Goal: Information Seeking & Learning: Learn about a topic

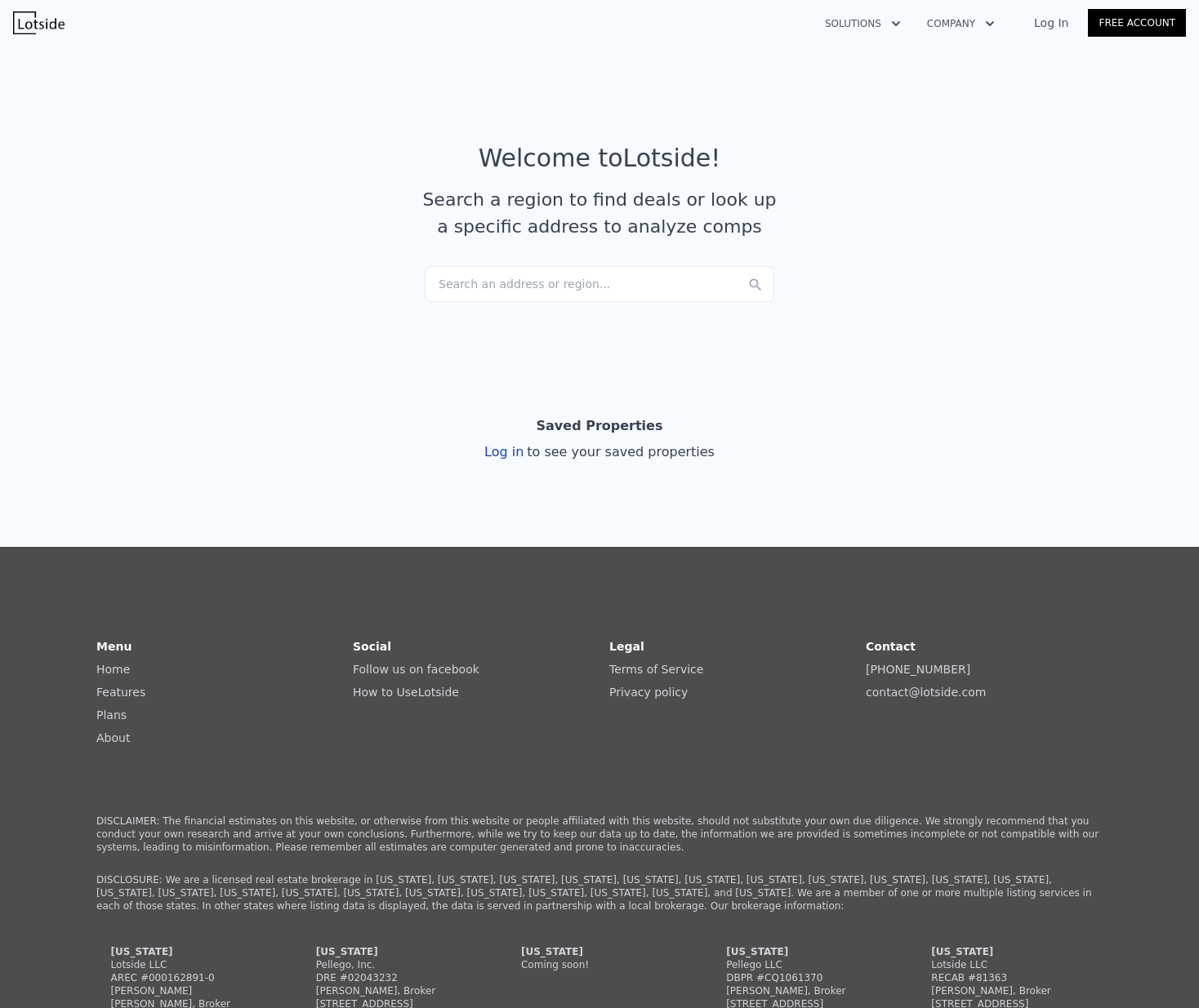
click at [524, 302] on section "Welcome to Lotside ! Search a region to find deals or look up a specific addres…" at bounding box center [599, 199] width 1199 height 318
click at [526, 288] on div "Search an address or region..." at bounding box center [600, 285] width 350 height 36
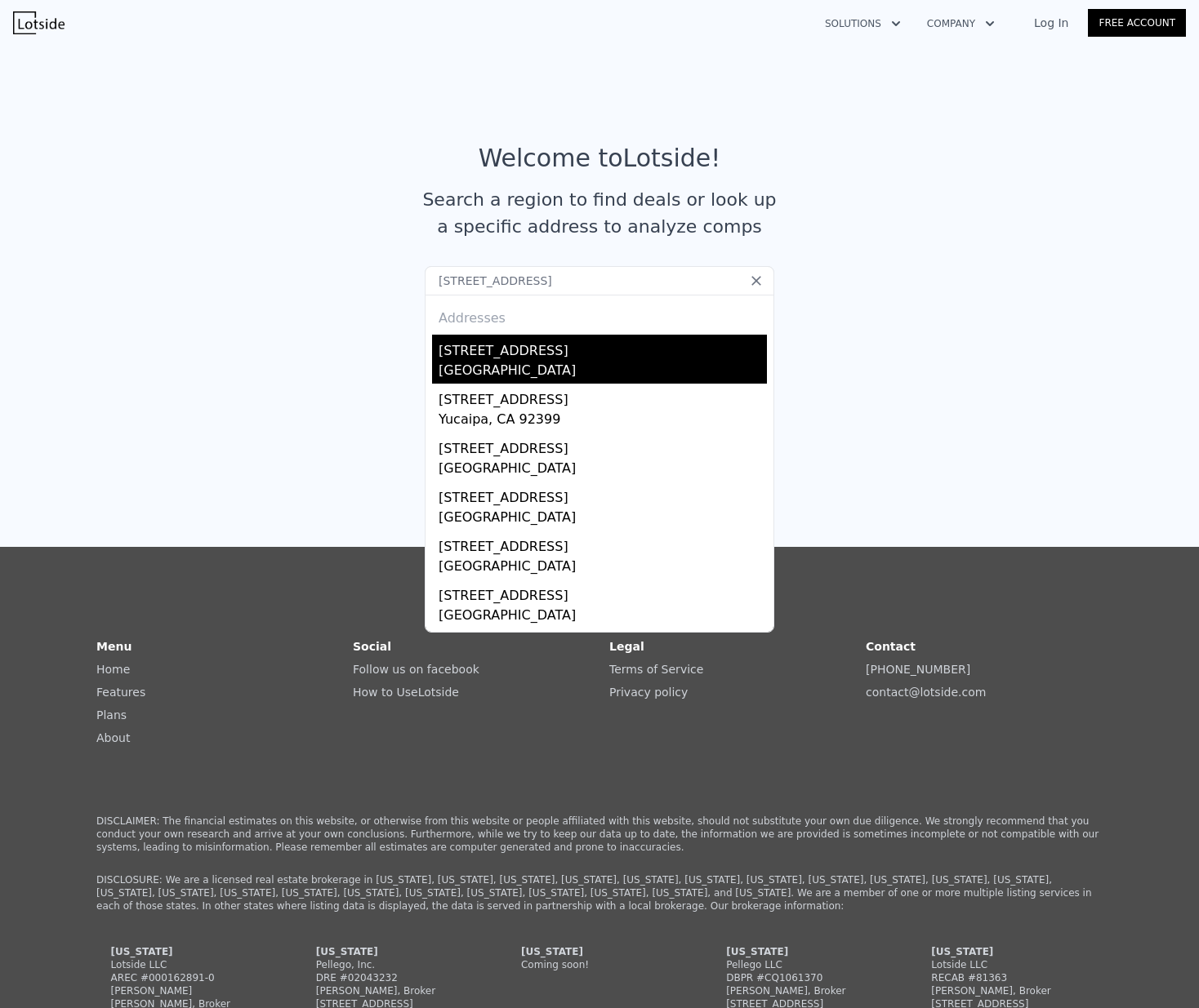
type input "[STREET_ADDRESS]"
click at [506, 347] on div "[STREET_ADDRESS]" at bounding box center [602, 348] width 328 height 26
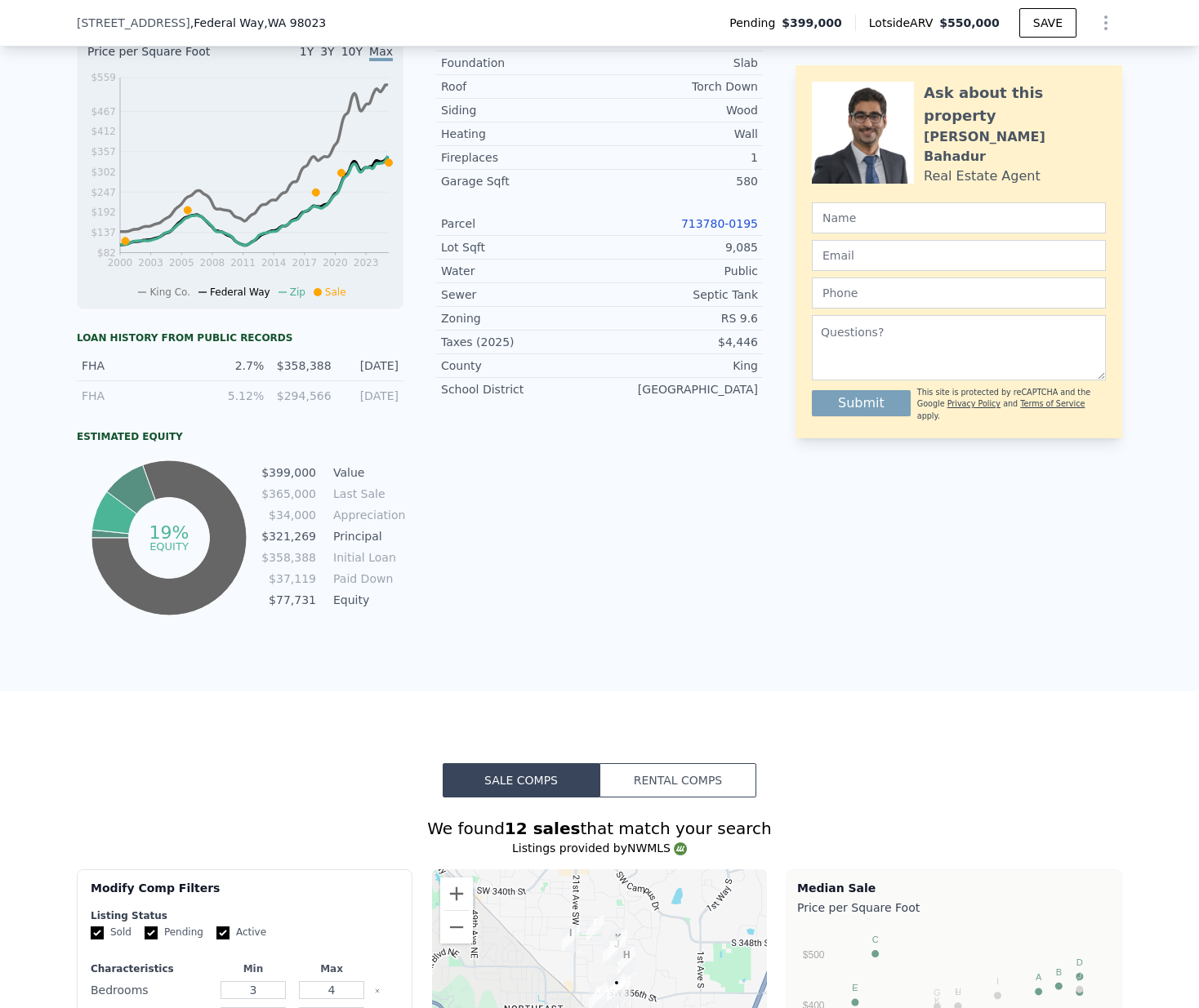
scroll to position [1046, 0]
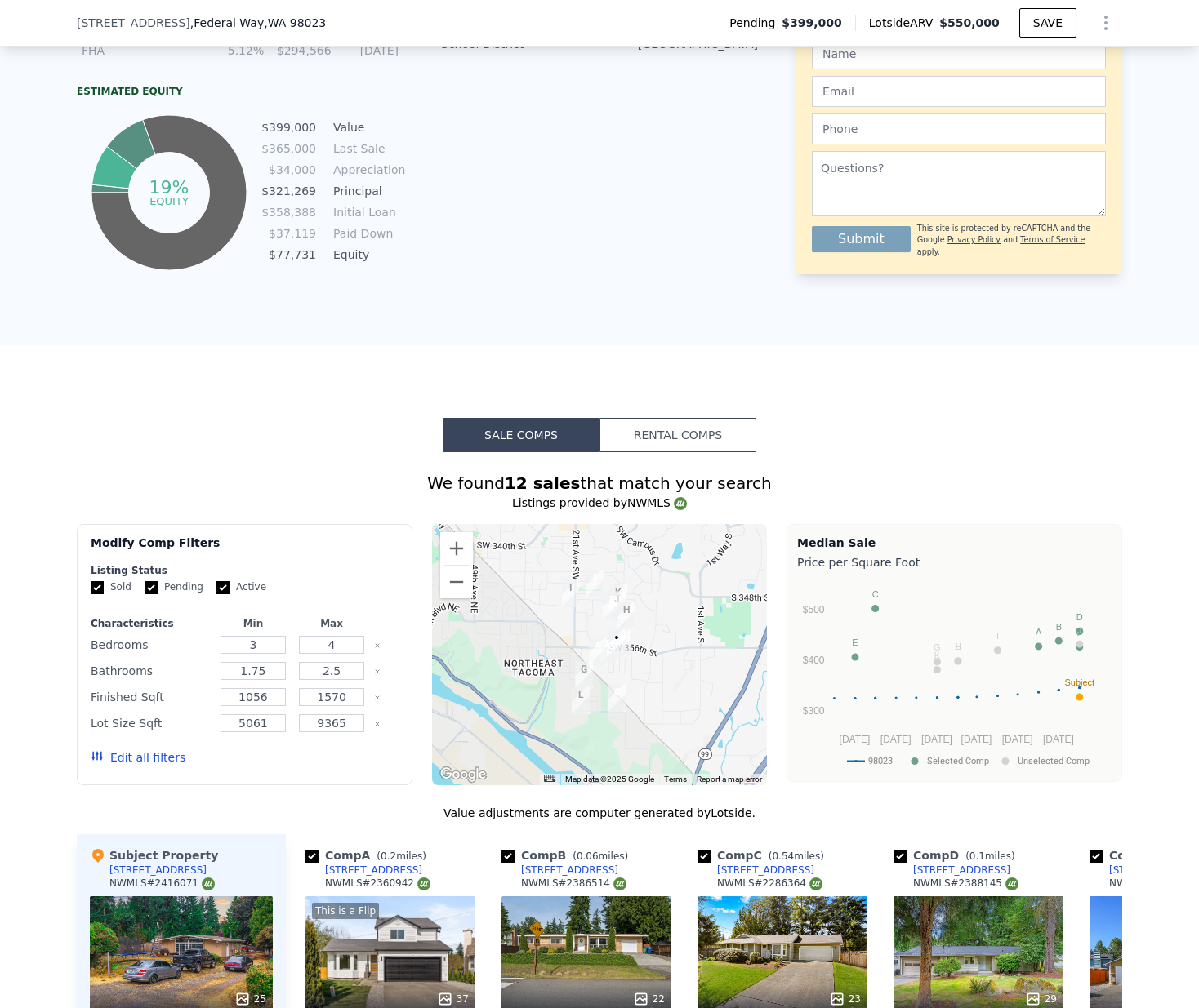
click at [637, 437] on button "Rental Comps" at bounding box center [677, 436] width 157 height 35
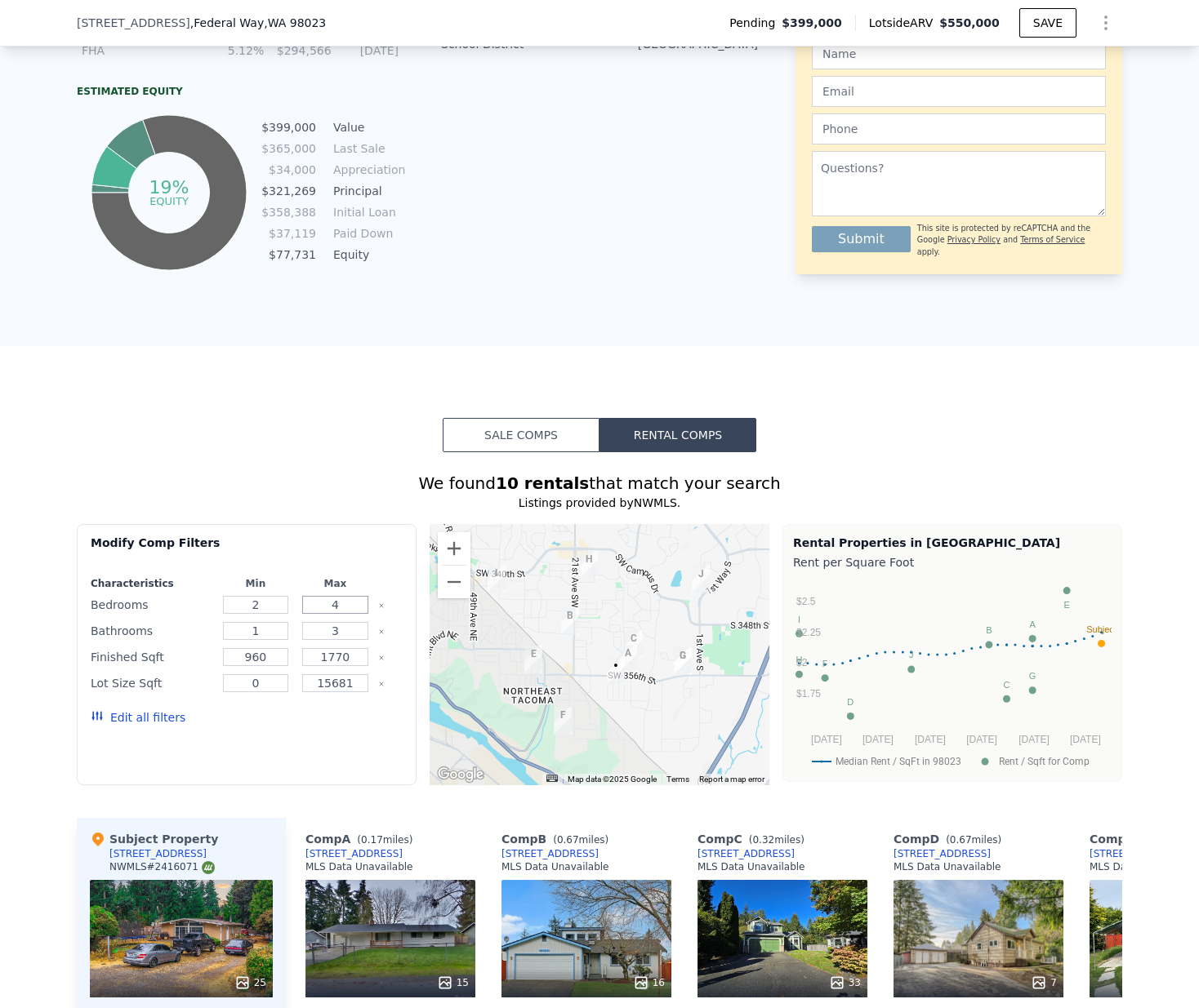
click at [323, 614] on input "4" at bounding box center [335, 605] width 66 height 18
type input "3"
click at [324, 639] on input "3" at bounding box center [335, 631] width 66 height 18
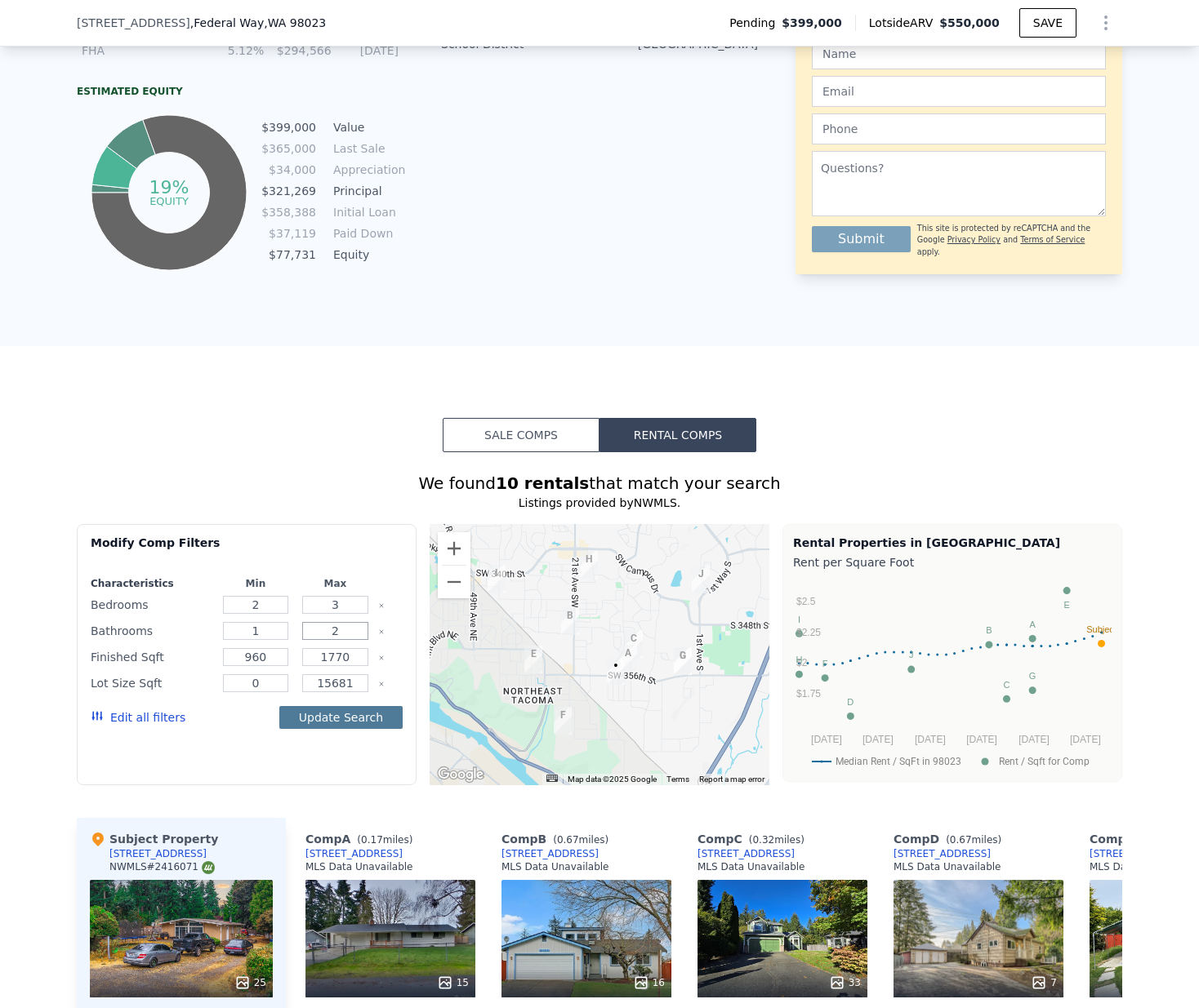
type input "2"
click at [350, 720] on button "Update Search" at bounding box center [340, 718] width 123 height 23
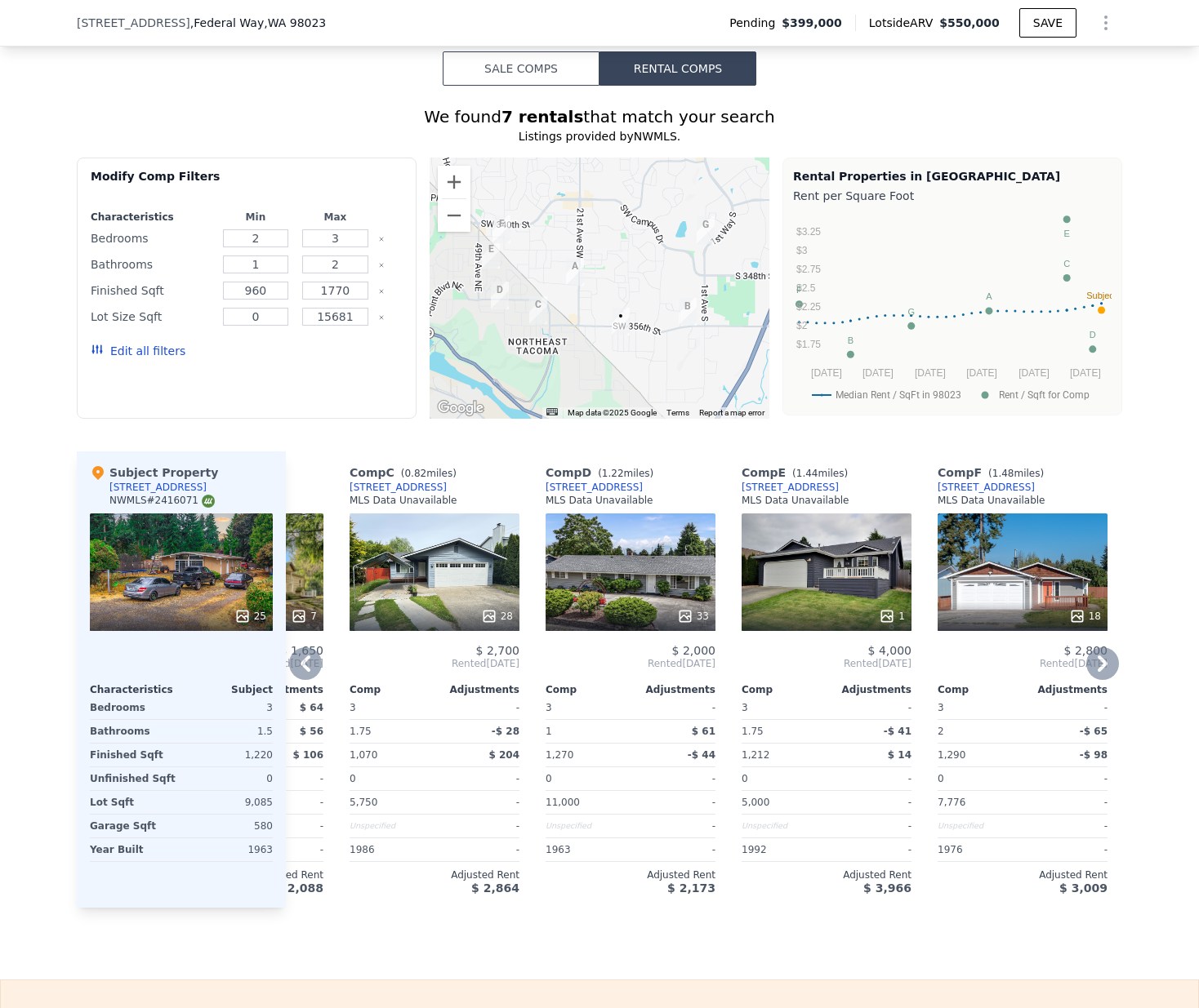
scroll to position [0, 356]
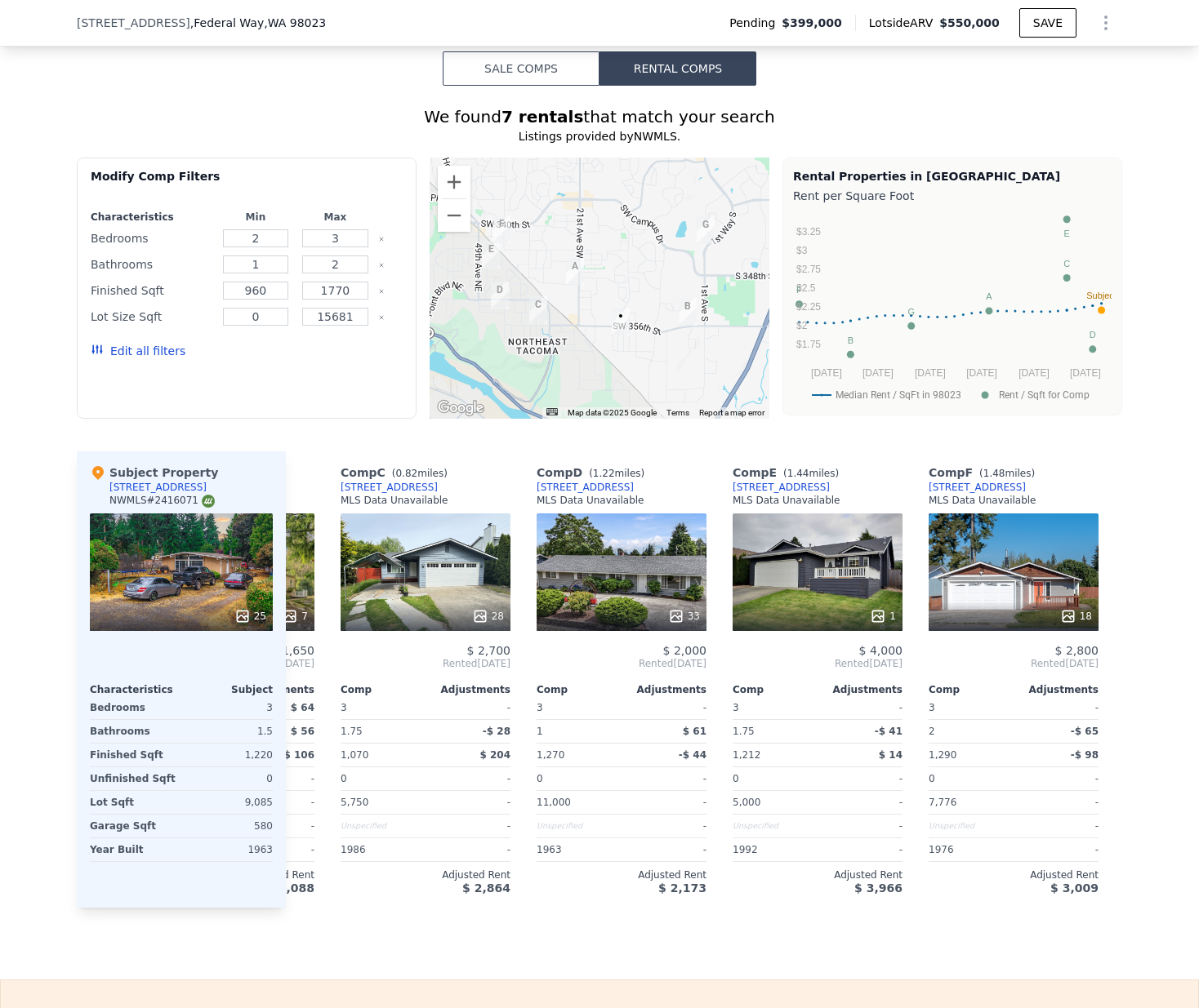
click at [634, 351] on div at bounding box center [600, 288] width 340 height 261
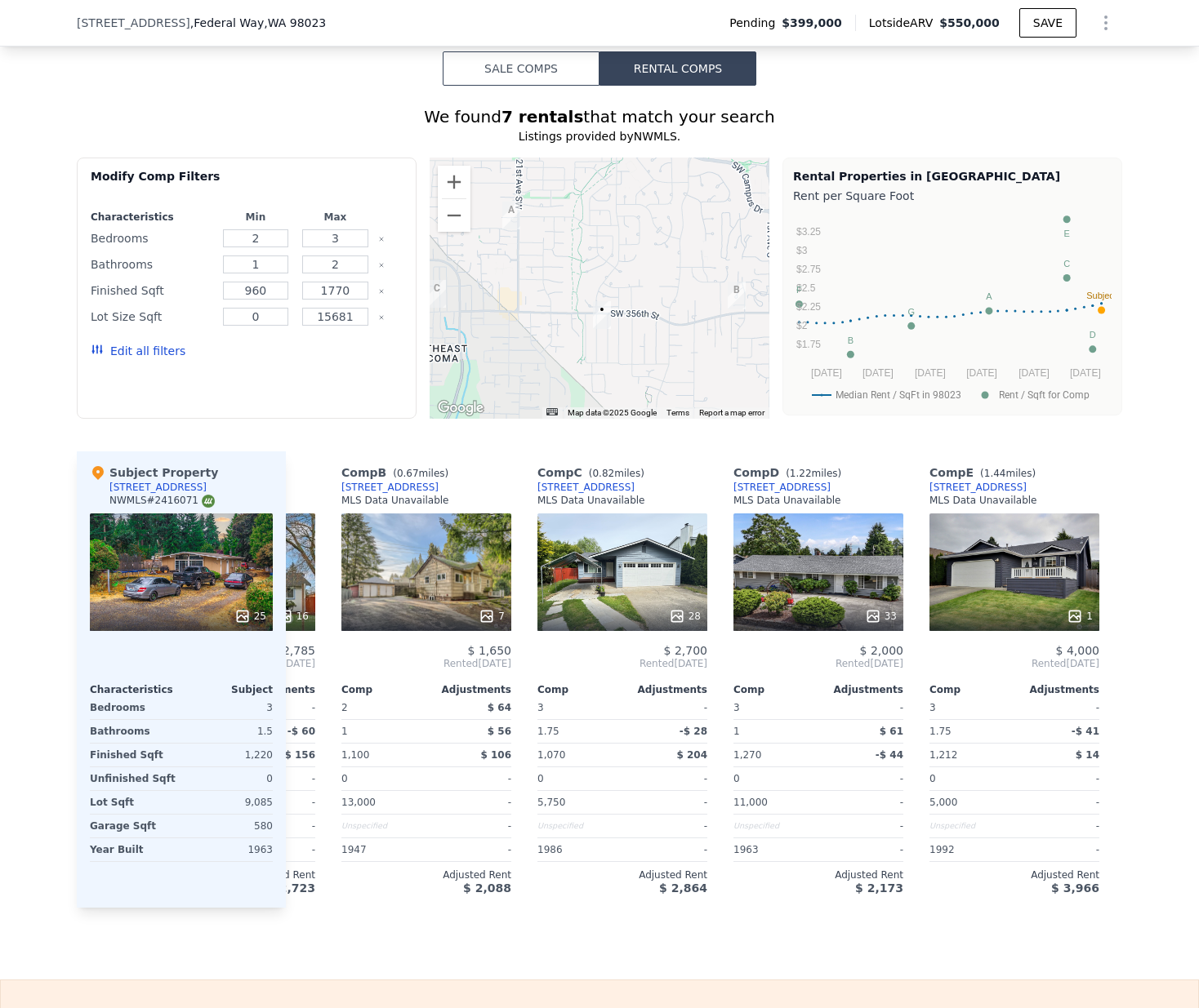
scroll to position [0, 182]
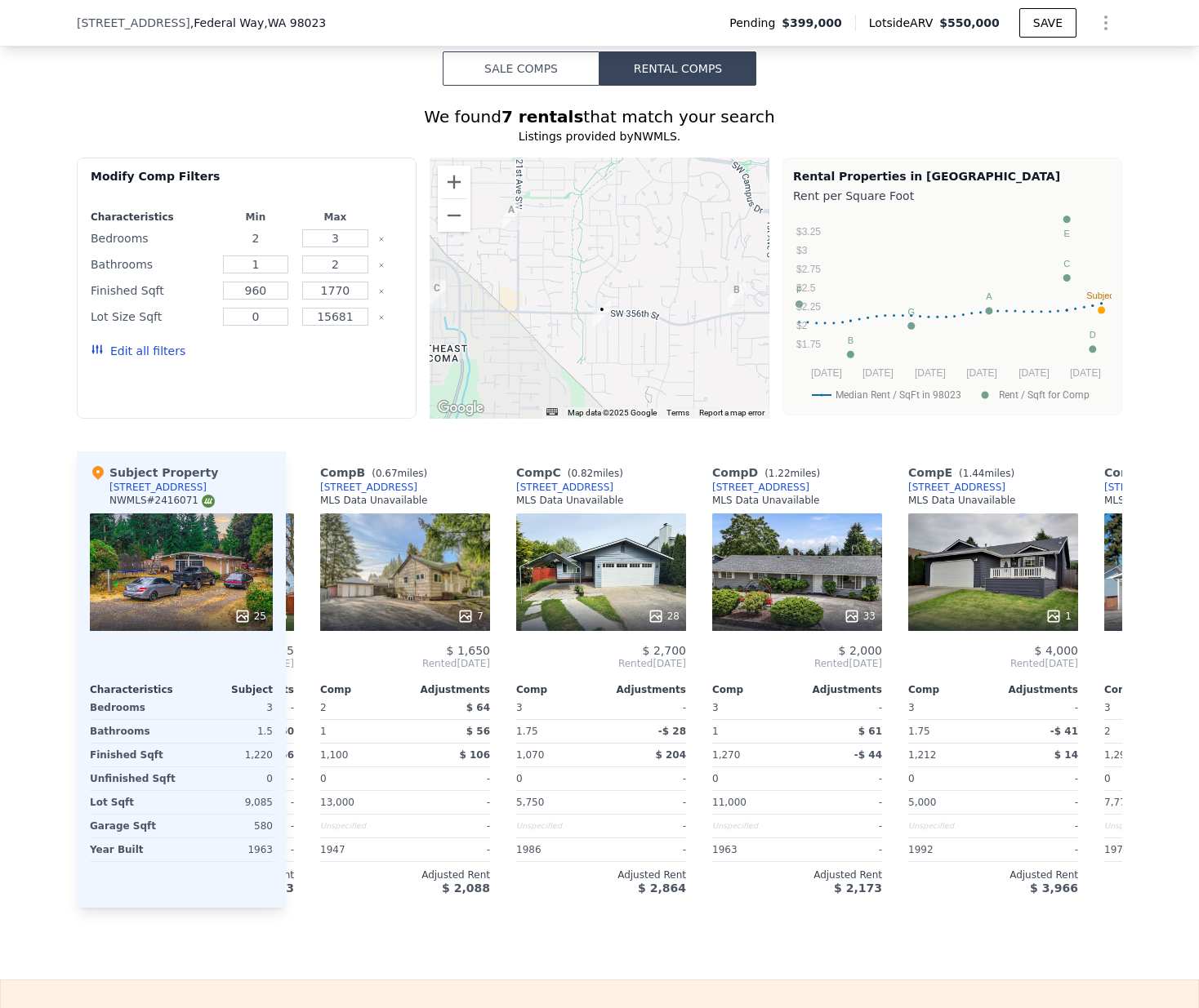
click at [271, 247] on input "2" at bounding box center [256, 238] width 66 height 18
drag, startPoint x: 271, startPoint y: 252, endPoint x: 245, endPoint y: 253, distance: 26.0
click at [245, 247] on input "2" at bounding box center [256, 238] width 66 height 18
type input "3"
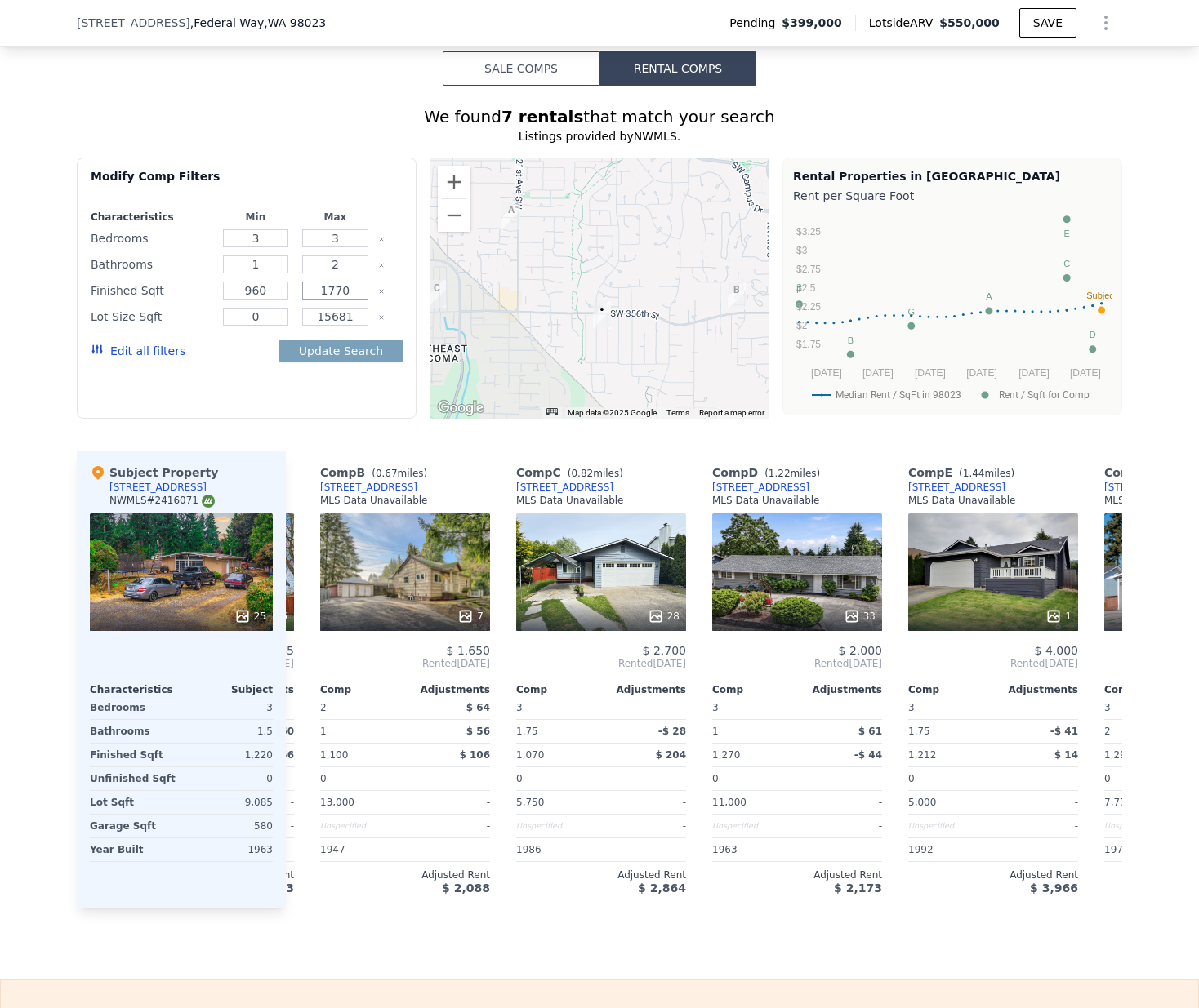
drag, startPoint x: 309, startPoint y: 299, endPoint x: 355, endPoint y: 299, distance: 46.0
click at [354, 299] on input "1770" at bounding box center [335, 290] width 66 height 18
type input "1500"
click at [338, 356] on button "Update Search" at bounding box center [340, 351] width 123 height 23
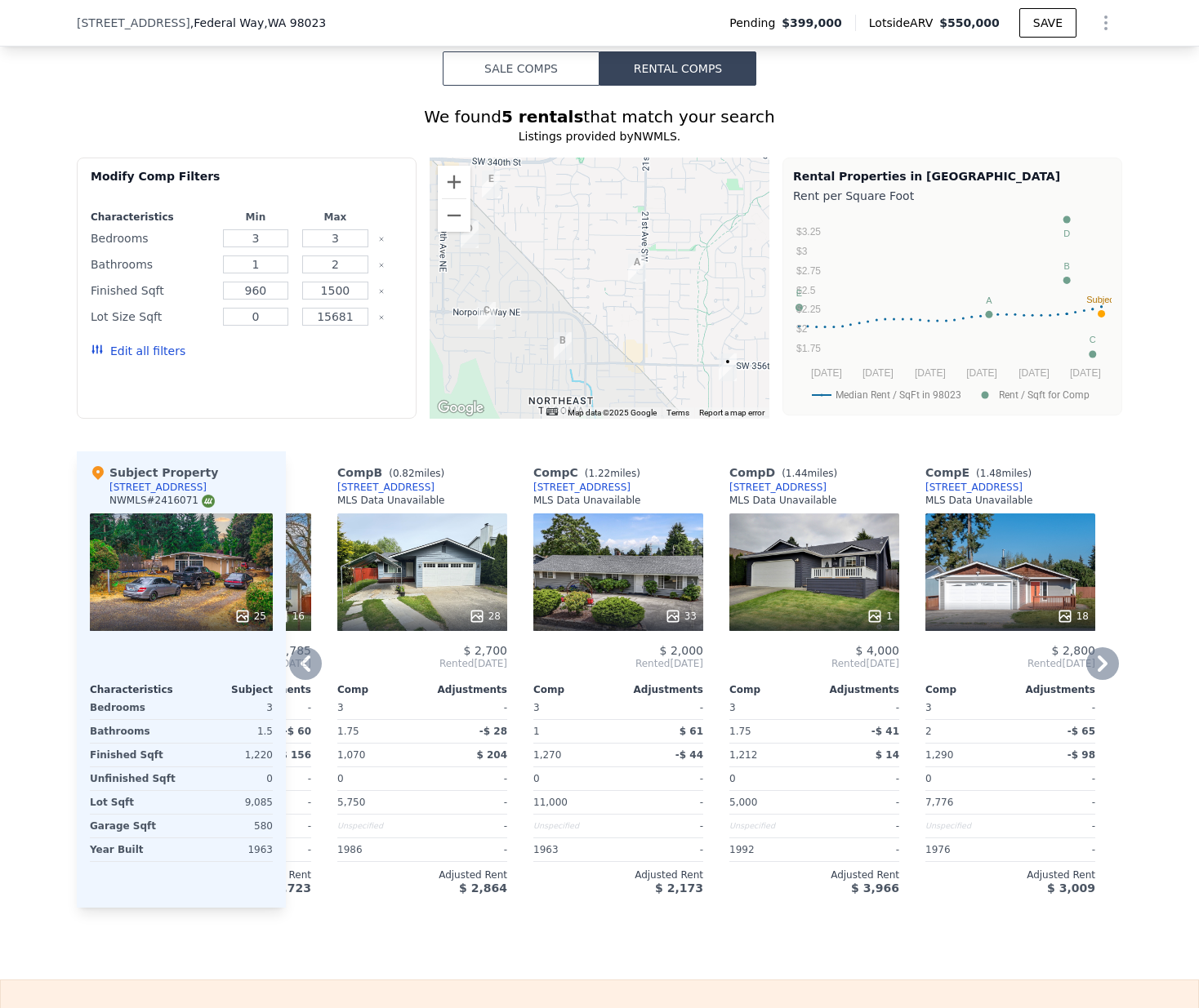
scroll to position [0, 162]
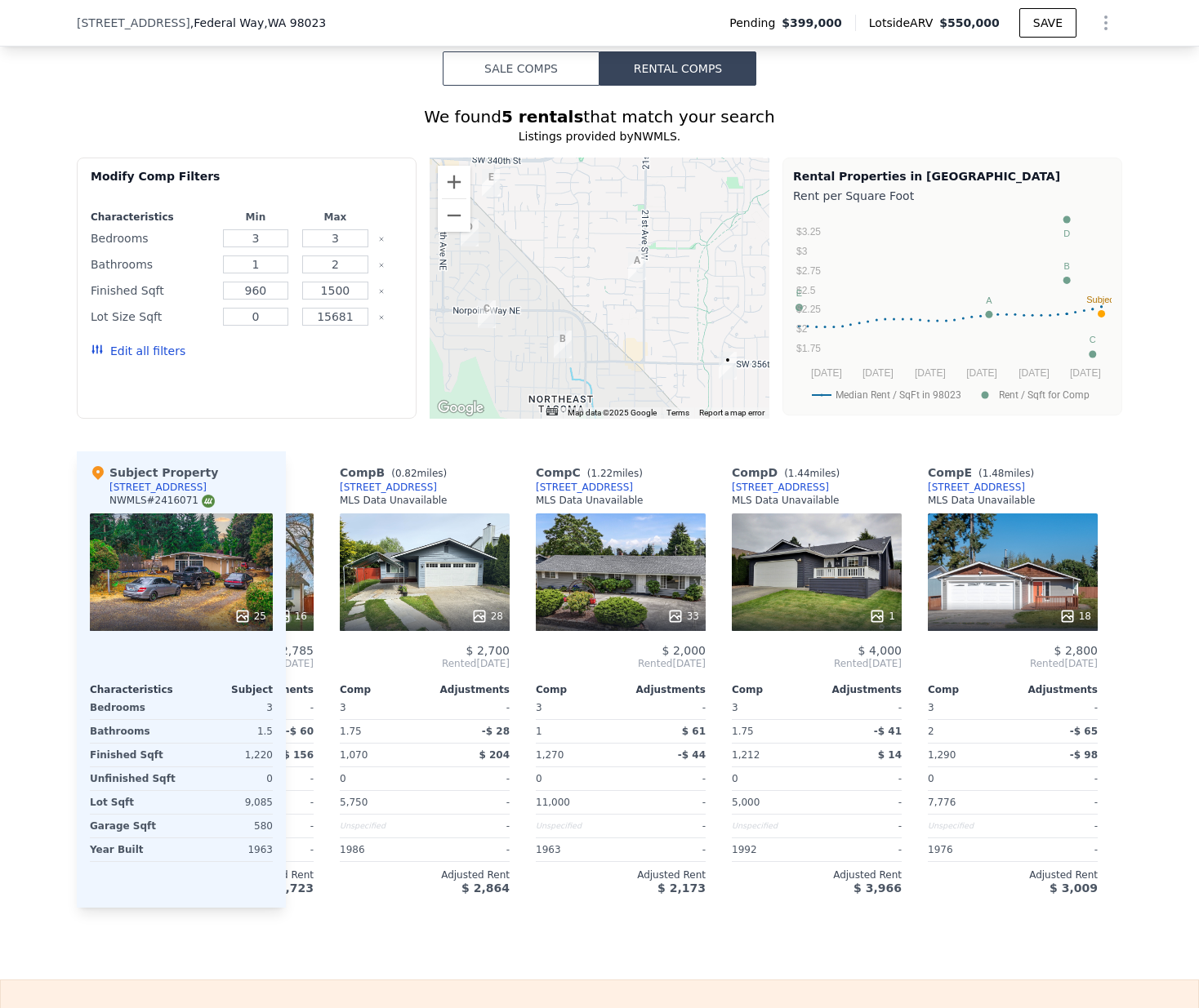
click at [605, 377] on div at bounding box center [600, 288] width 340 height 261
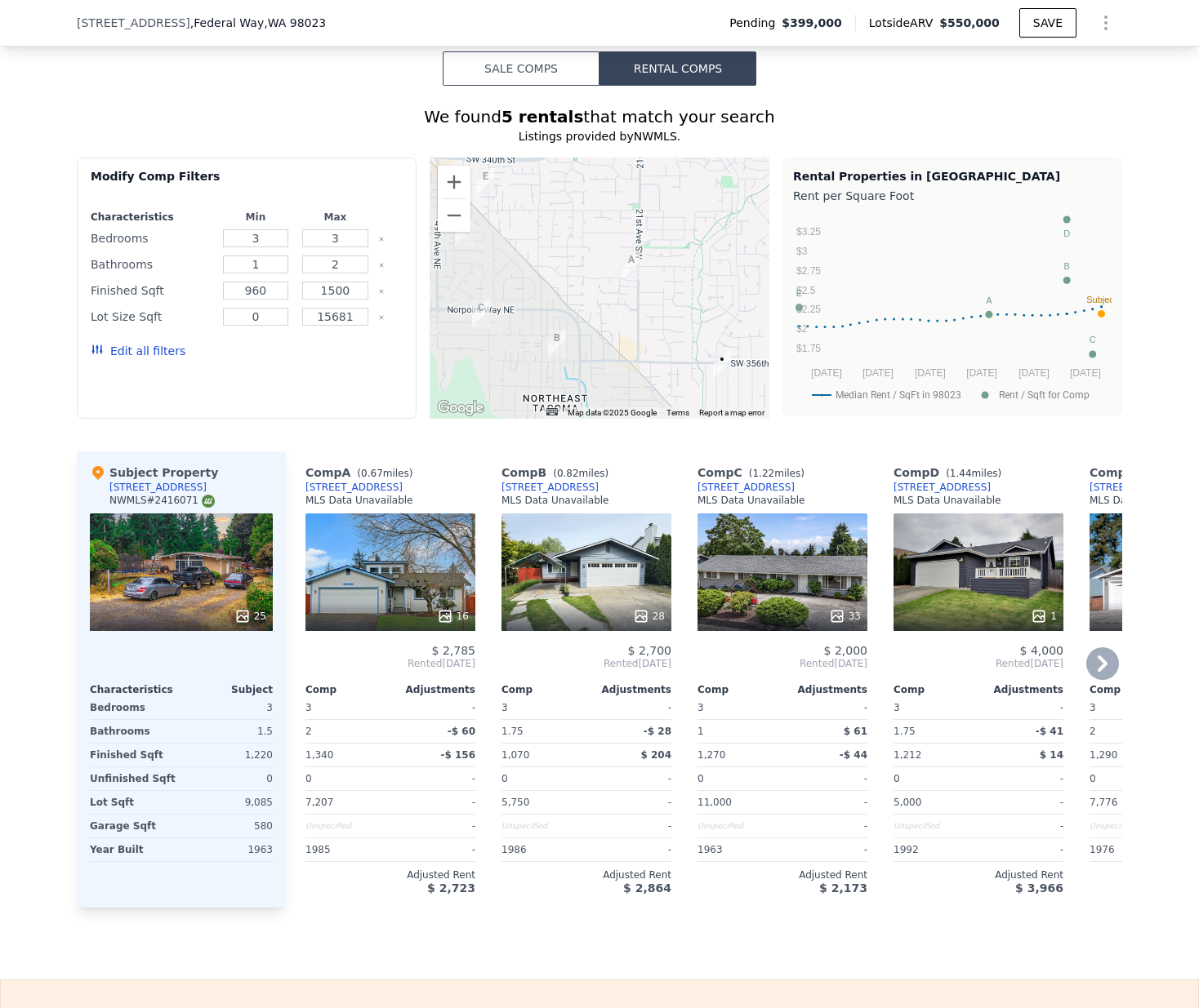
type input "2"
type input "4"
type input "3"
type input "1770"
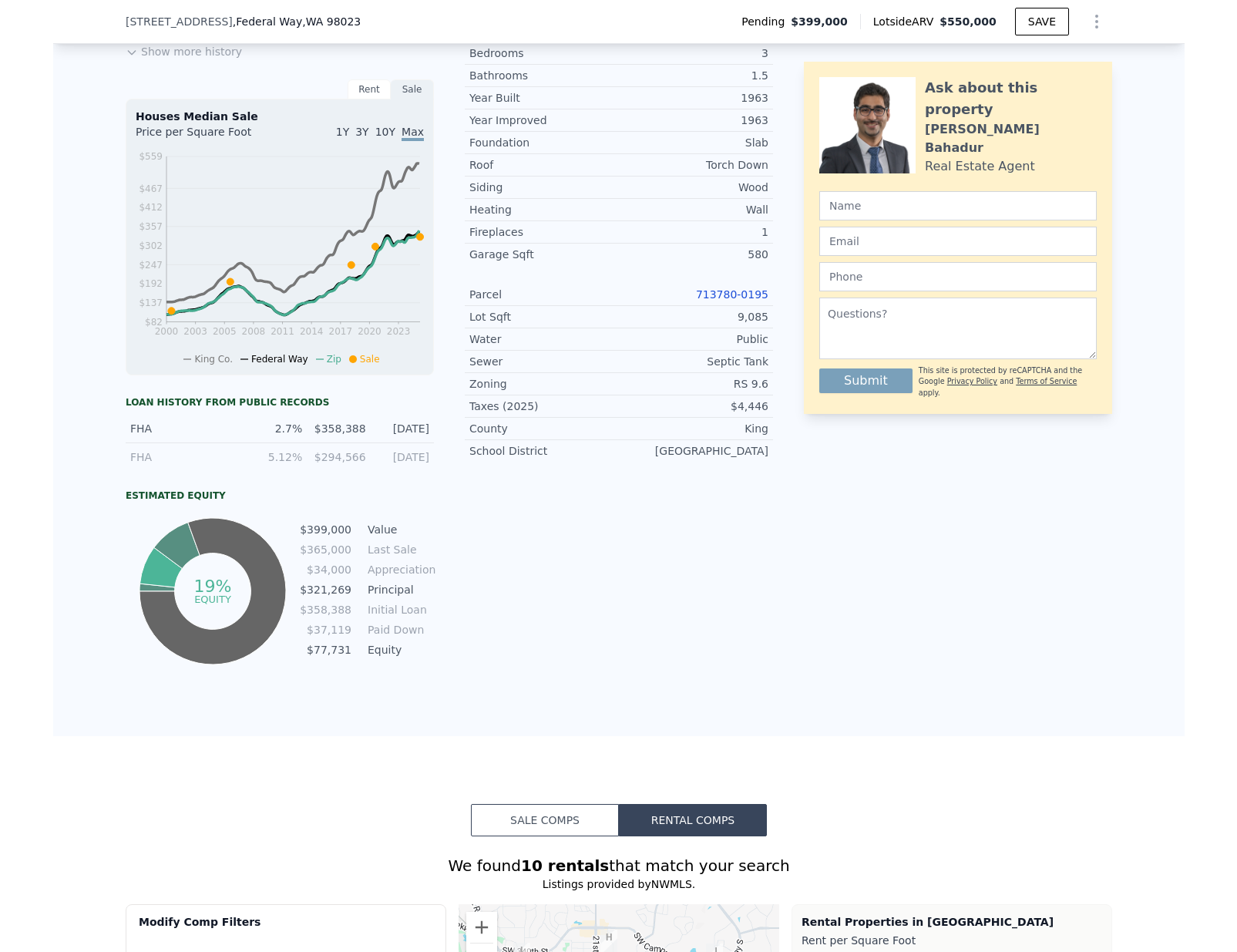
scroll to position [254, 0]
